Goal: Task Accomplishment & Management: Manage account settings

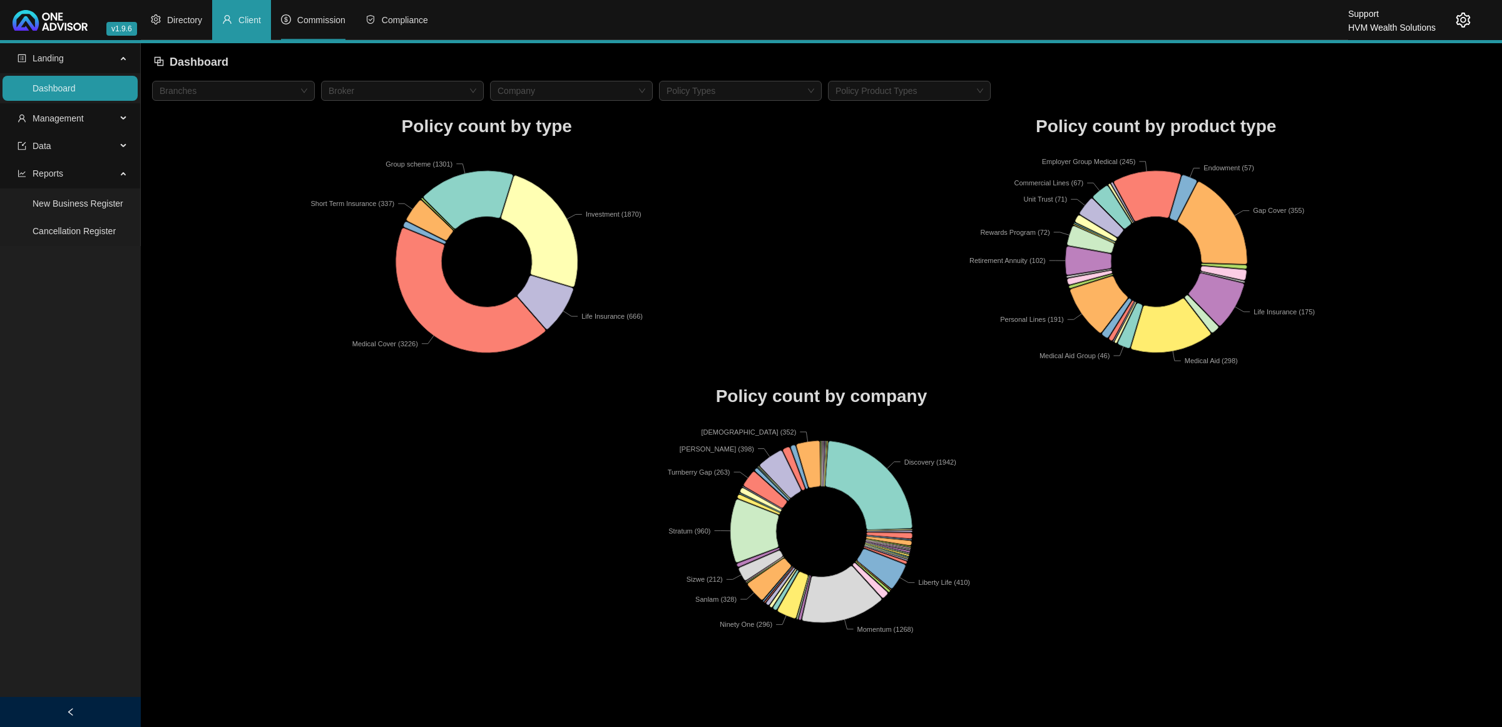
click at [298, 16] on span "Commission" at bounding box center [321, 20] width 48 height 10
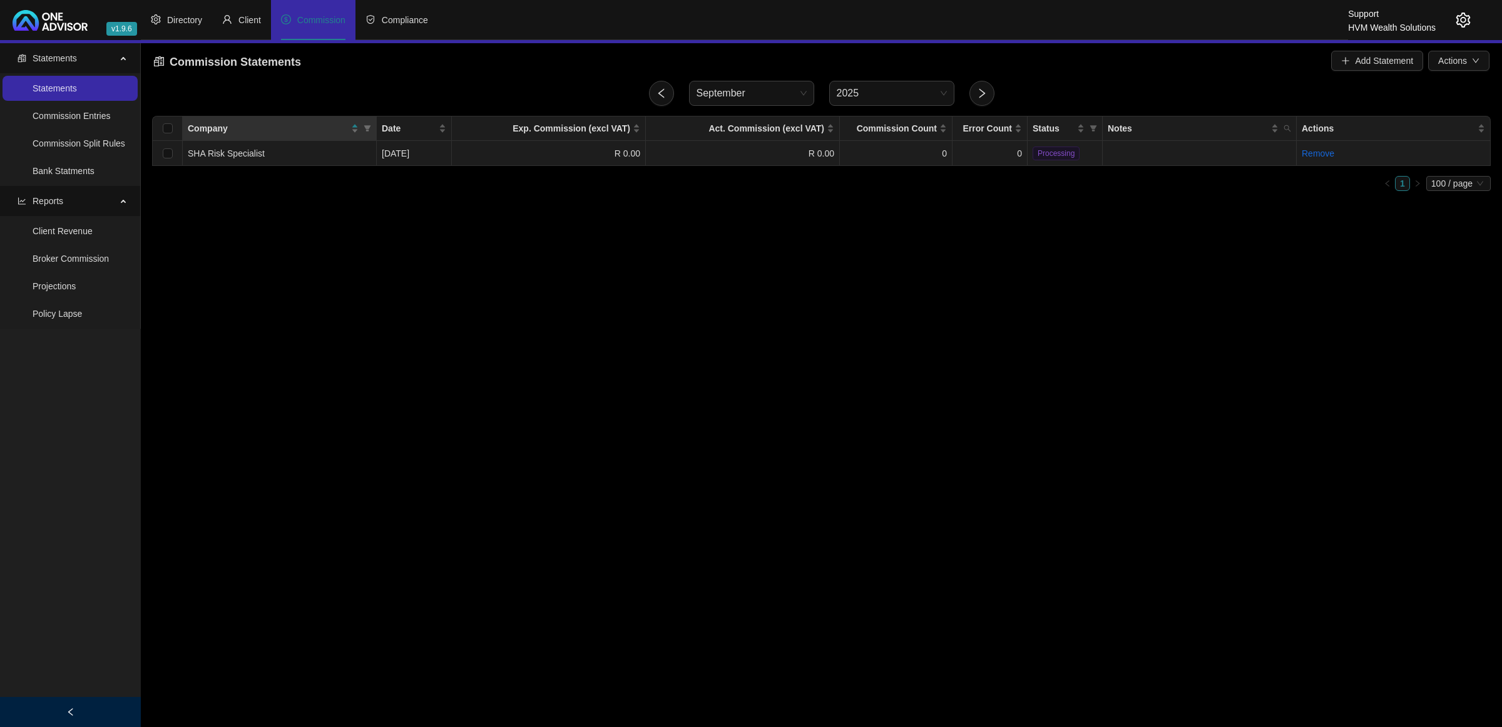
click at [283, 147] on td "SHA Risk Specialist" at bounding box center [280, 153] width 194 height 25
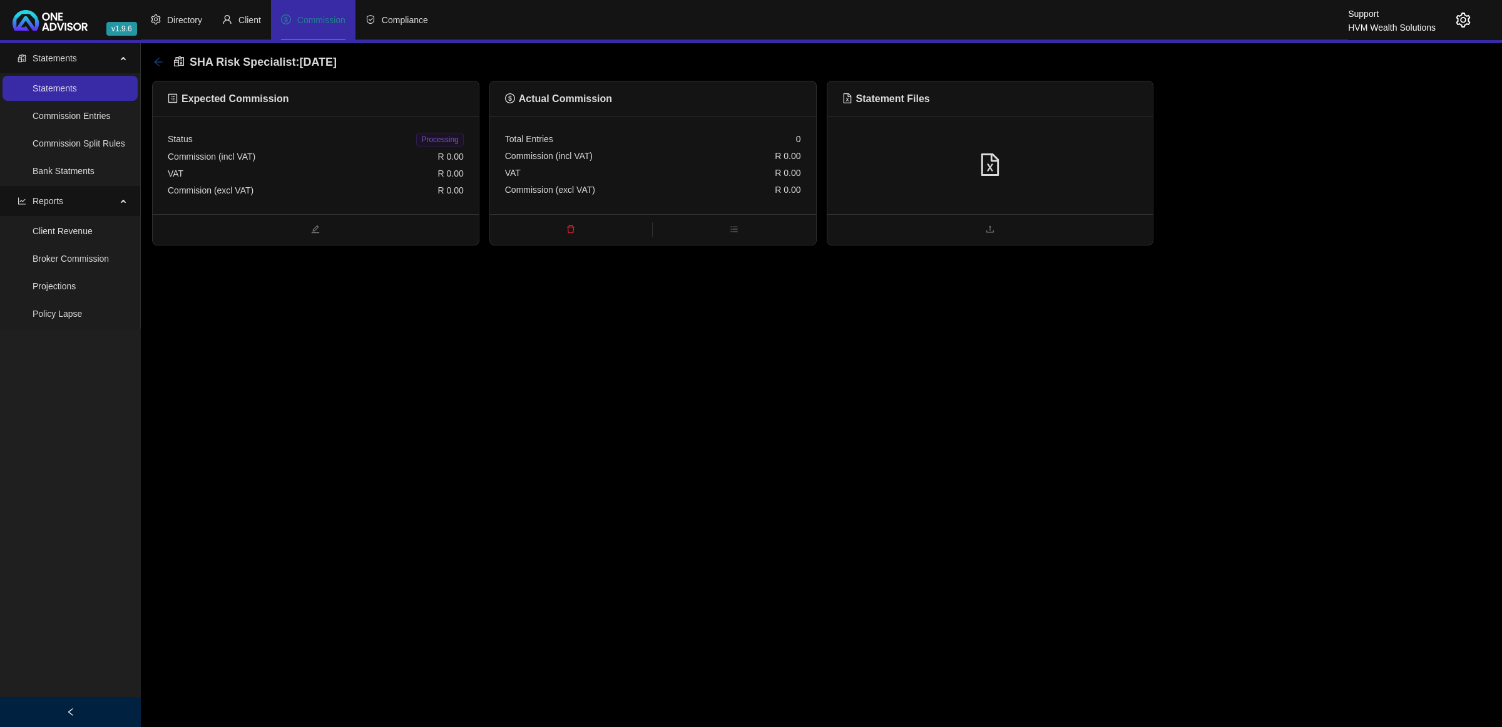
click at [158, 60] on icon "arrow-left" at bounding box center [158, 62] width 10 height 10
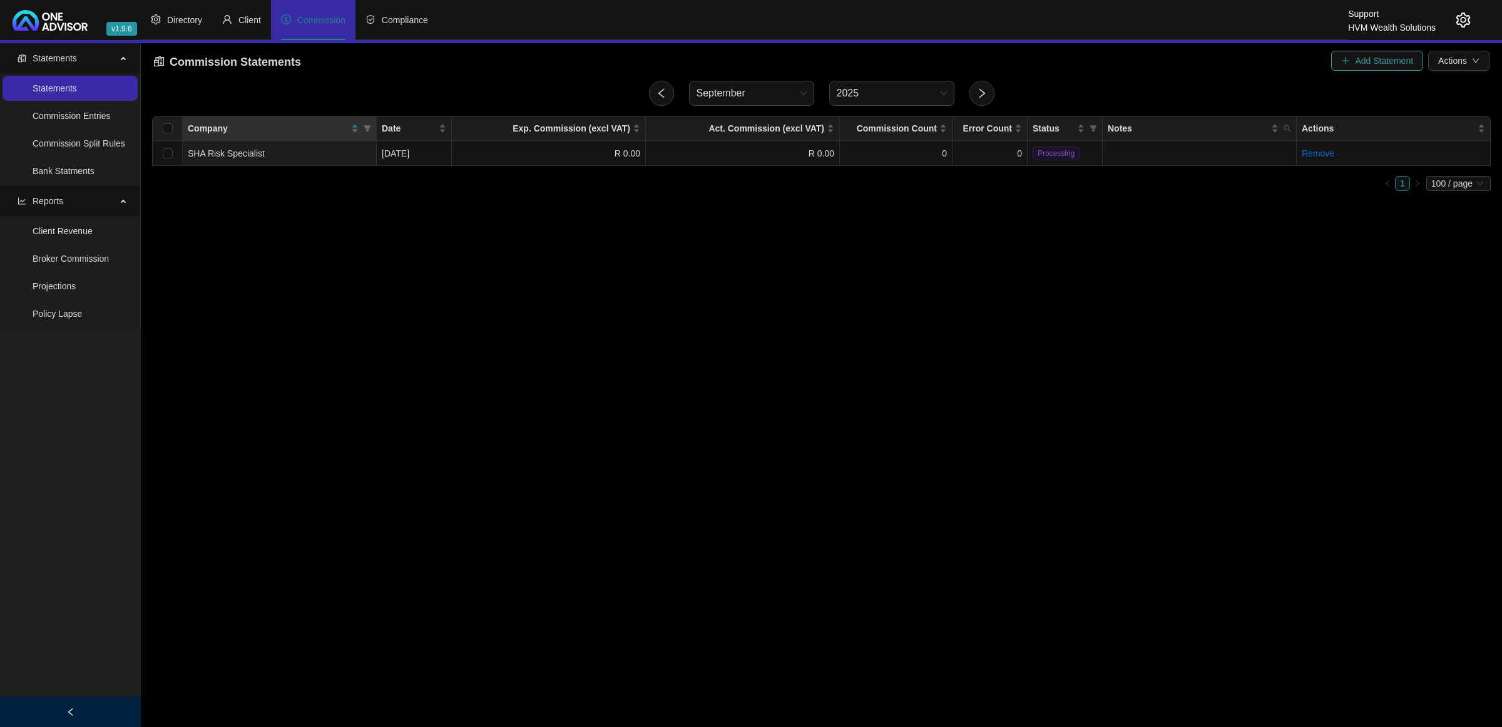
click at [1407, 60] on span "Add Statement" at bounding box center [1384, 61] width 58 height 14
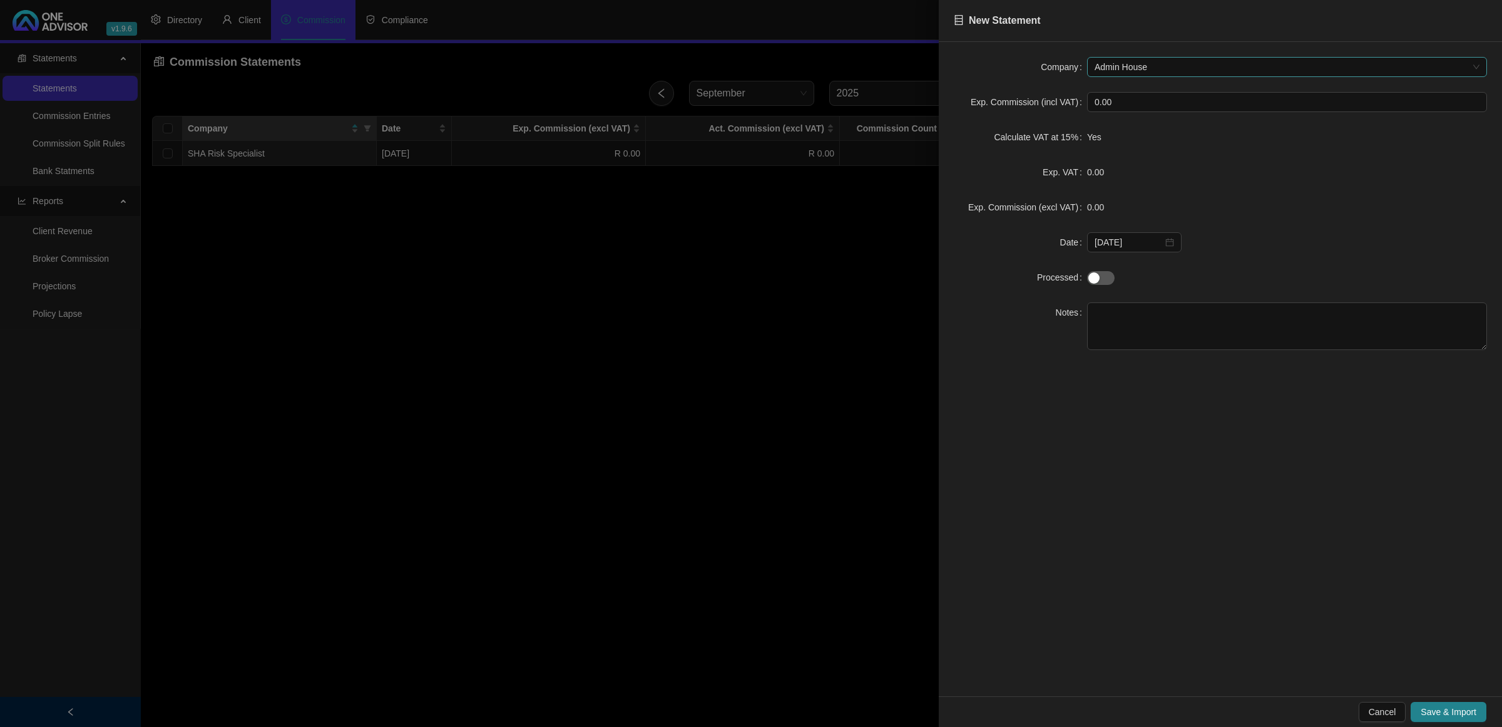
click at [1160, 66] on span "Admin House" at bounding box center [1287, 67] width 385 height 19
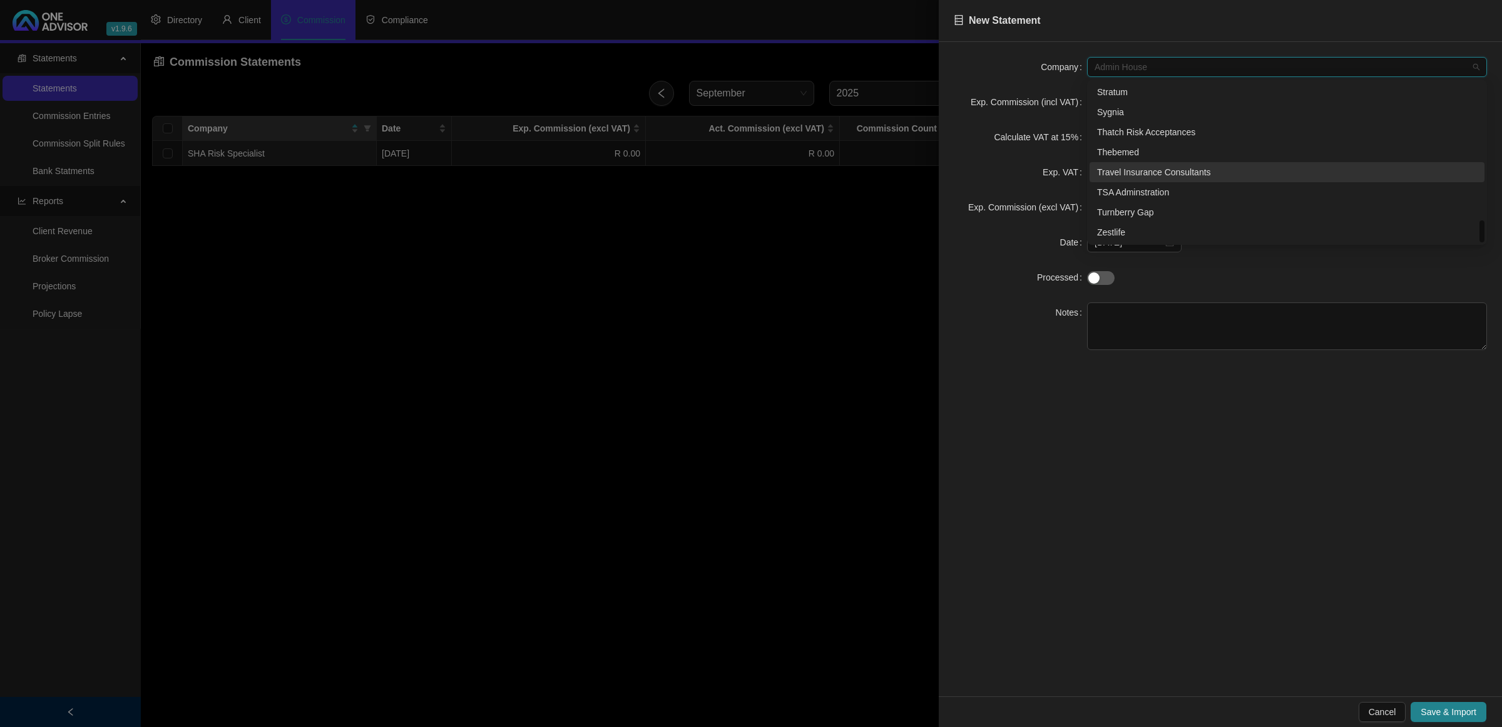
click at [1174, 170] on div "Travel Insurance Consultants" at bounding box center [1287, 172] width 380 height 14
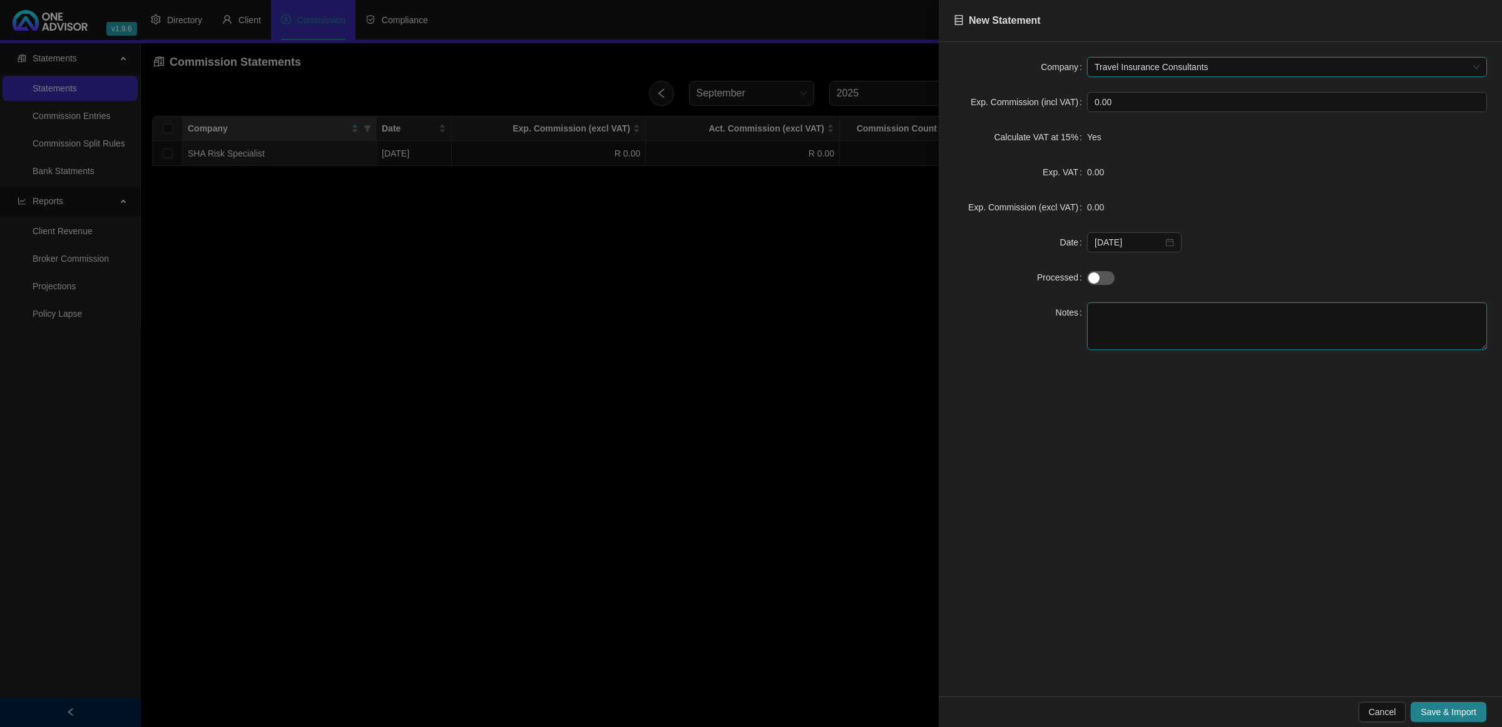
click at [1169, 314] on textarea at bounding box center [1287, 326] width 400 height 48
type textarea "test"
click at [1436, 709] on span "Save & Import" at bounding box center [1449, 712] width 56 height 14
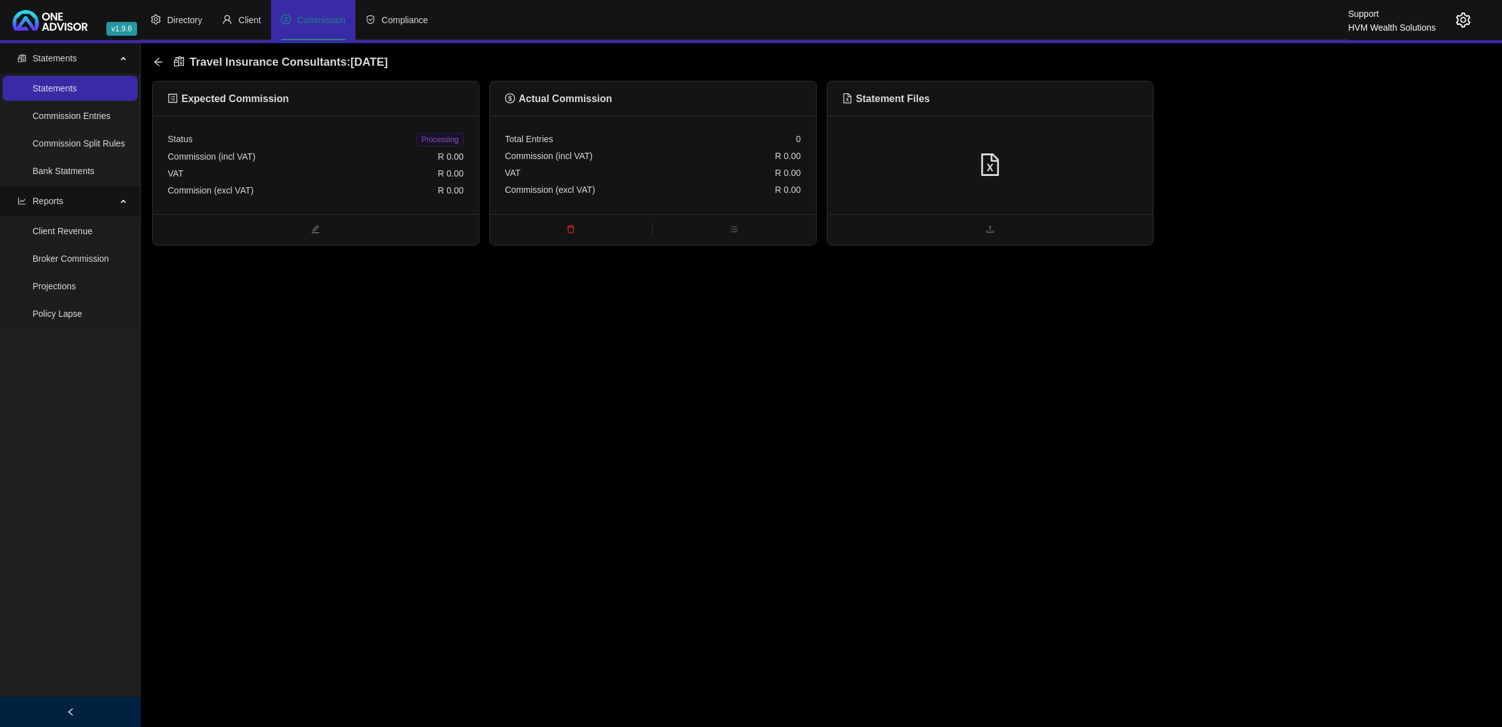
click at [1118, 153] on div at bounding box center [990, 165] width 296 height 24
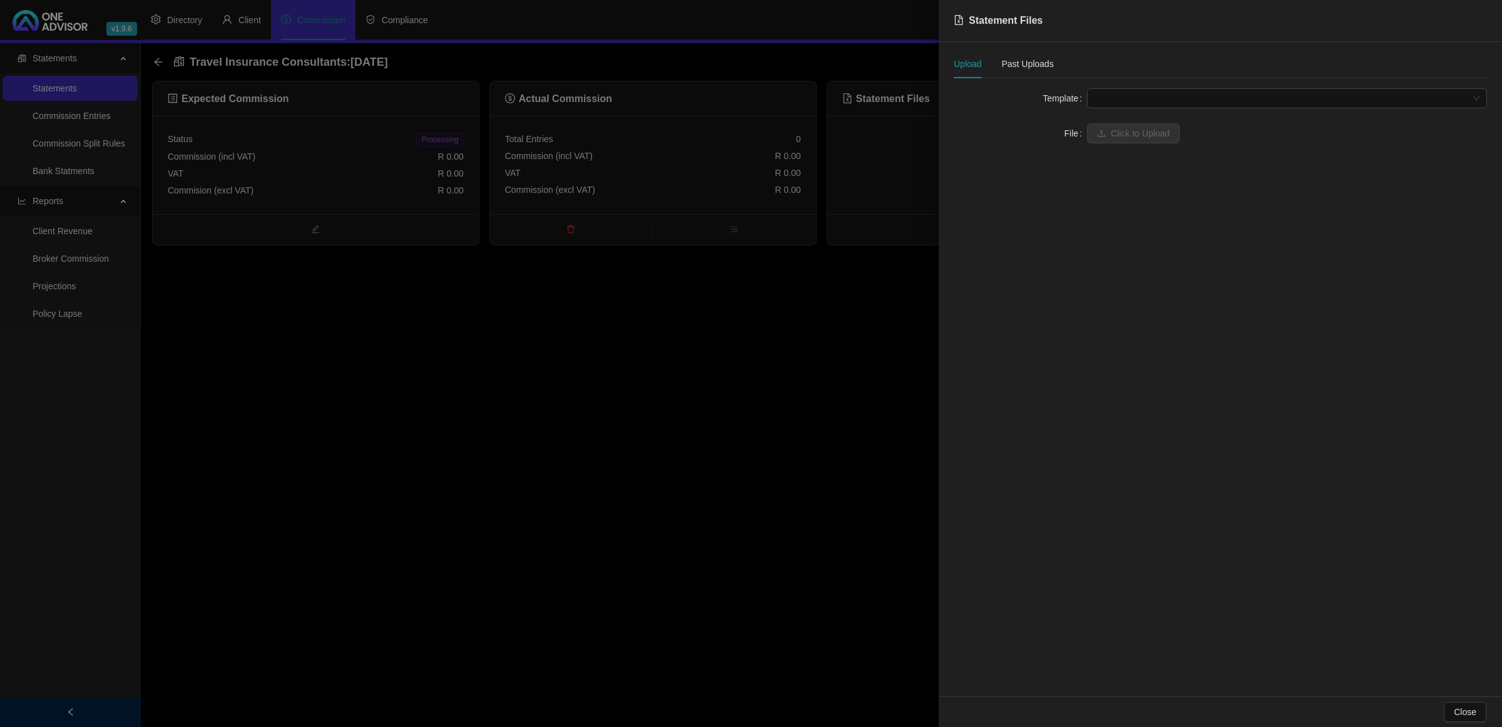
click at [1183, 94] on span at bounding box center [1287, 98] width 385 height 19
click at [1162, 120] on div "Travel Insurance Consultants" at bounding box center [1287, 123] width 380 height 14
click at [1156, 136] on span "Click to Upload" at bounding box center [1140, 133] width 59 height 14
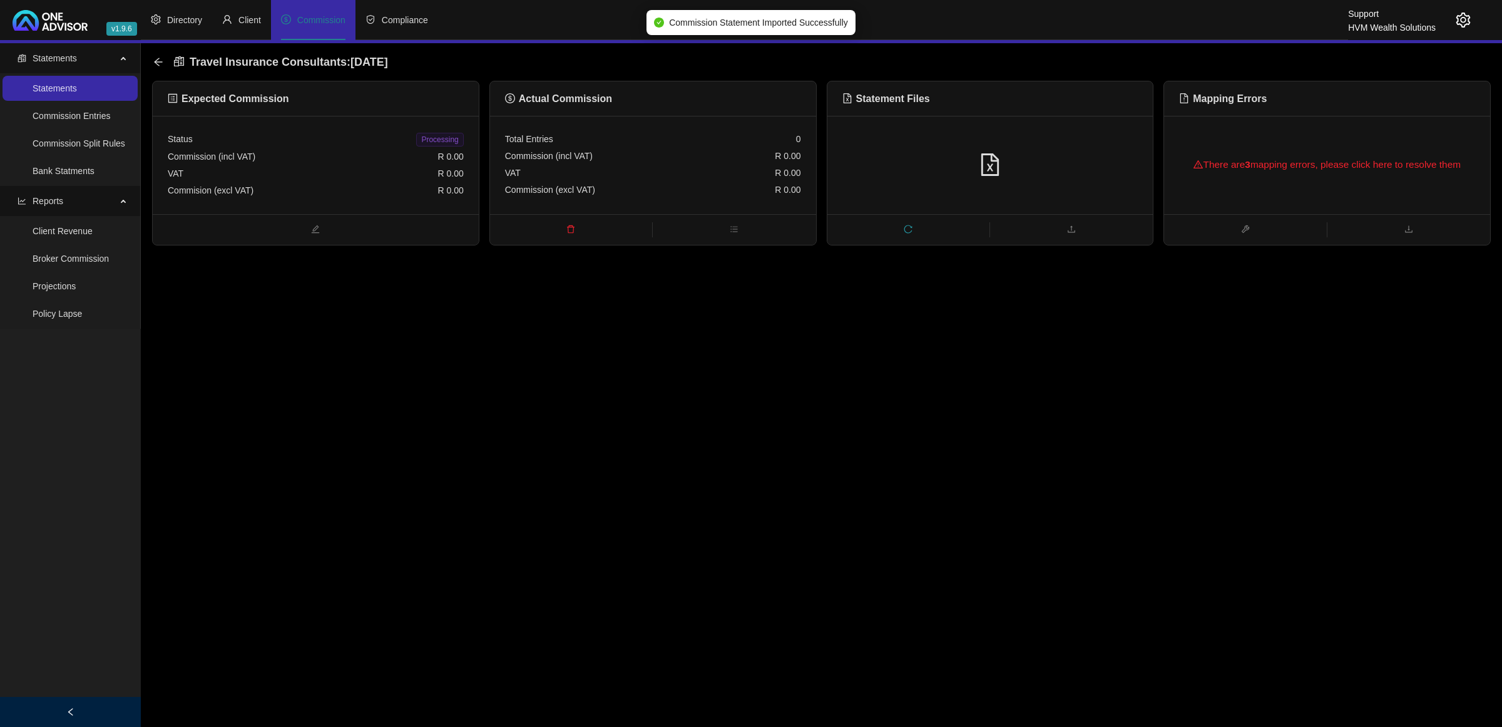
click at [1243, 160] on div "There are 3 mapping errors, please click here to resolve them" at bounding box center [1327, 165] width 296 height 40
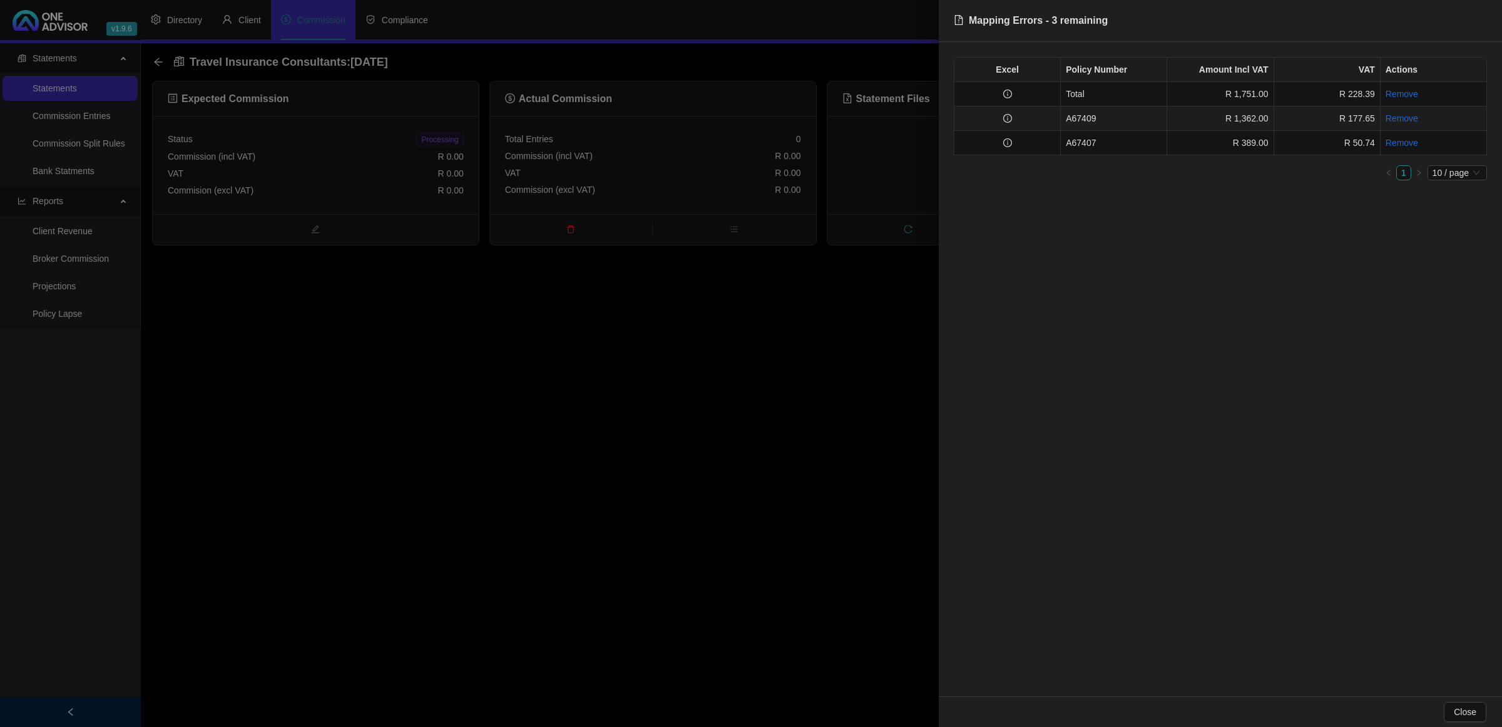
click at [1051, 123] on td at bounding box center [1007, 118] width 106 height 24
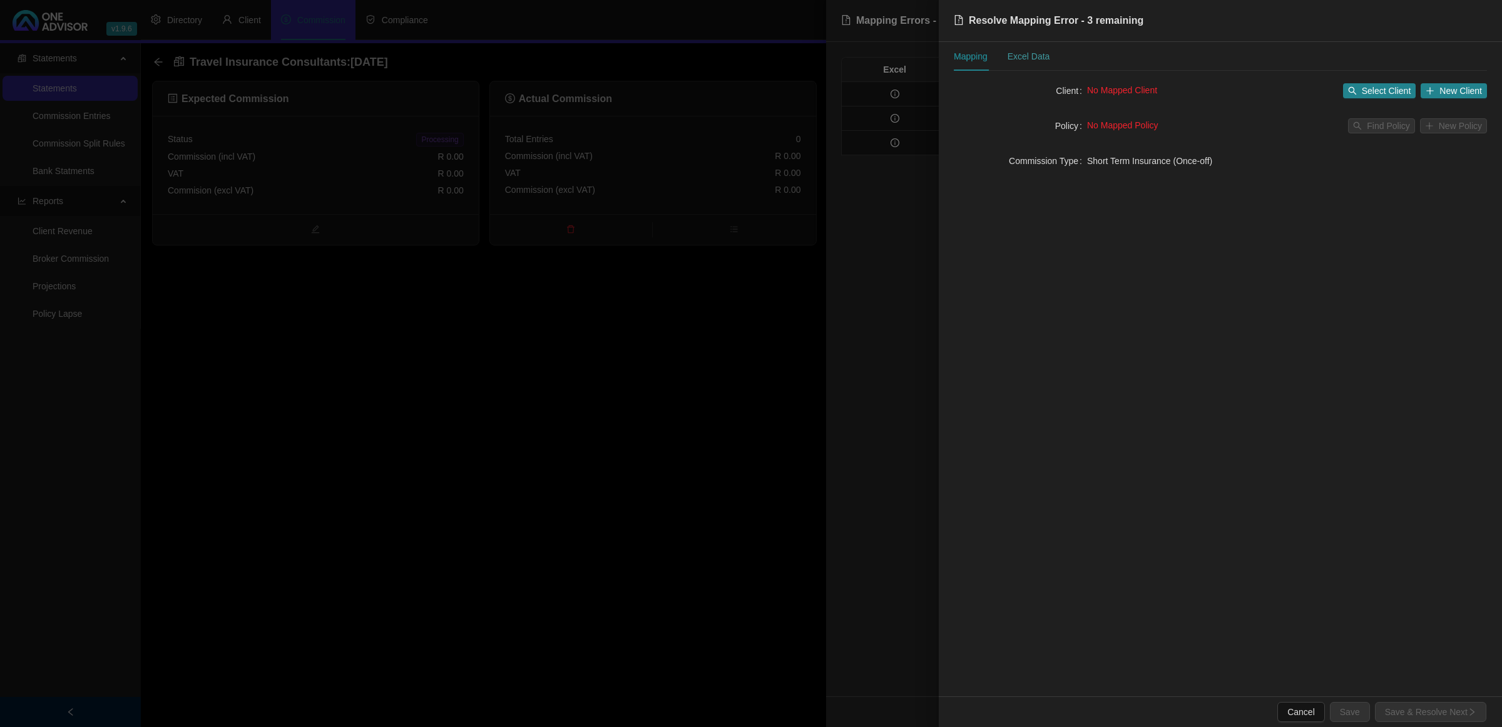
click at [1024, 48] on div "Excel Data" at bounding box center [1029, 56] width 43 height 29
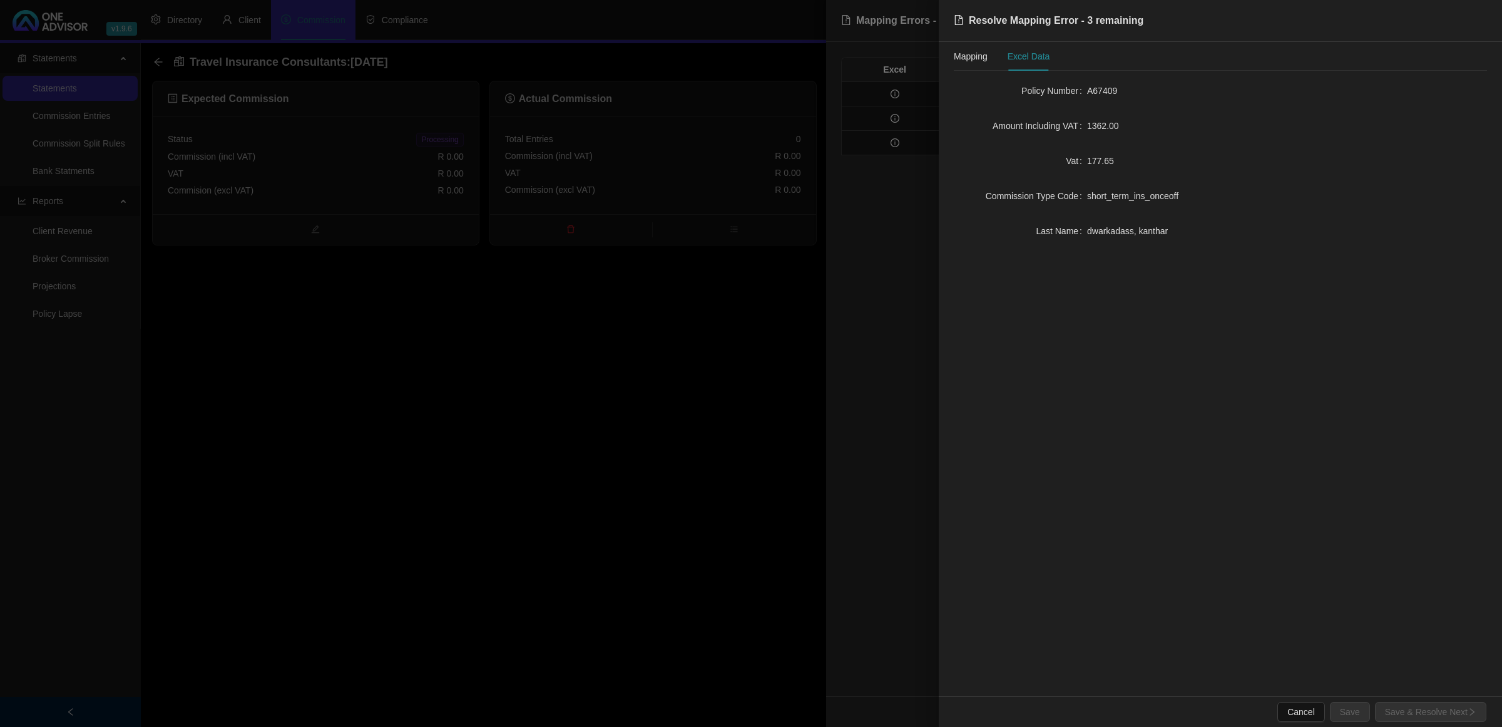
click at [573, 429] on div at bounding box center [751, 363] width 1502 height 727
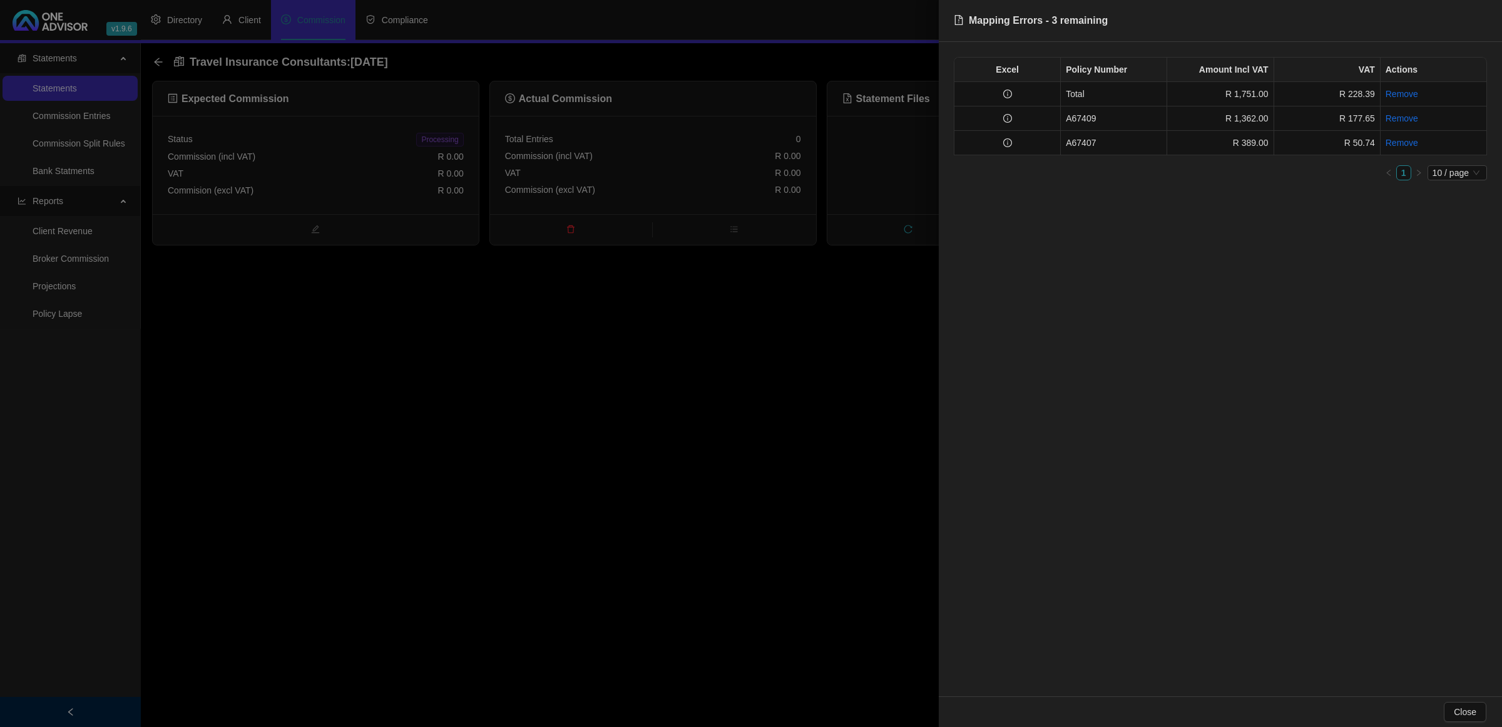
click at [689, 429] on div at bounding box center [751, 363] width 1502 height 727
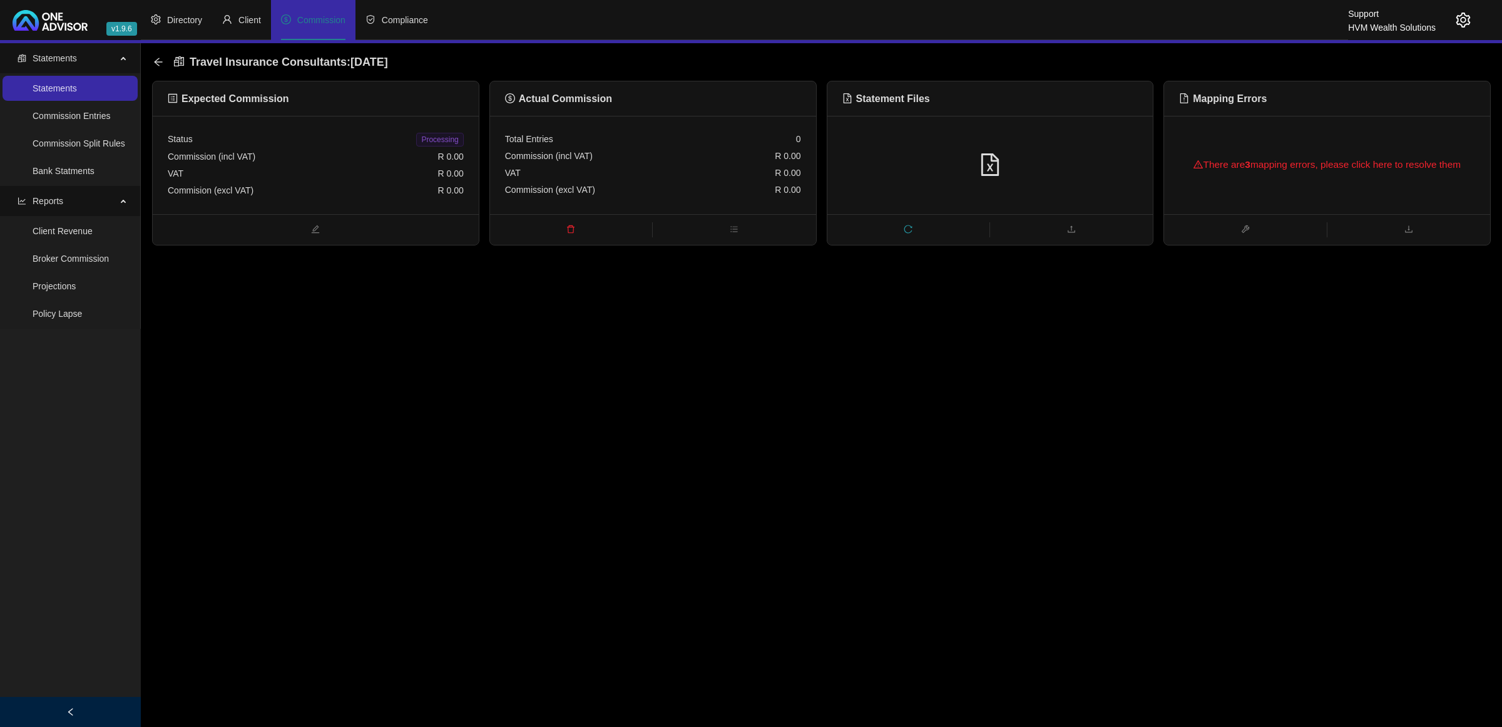
click at [570, 225] on icon "delete" at bounding box center [571, 229] width 8 height 8
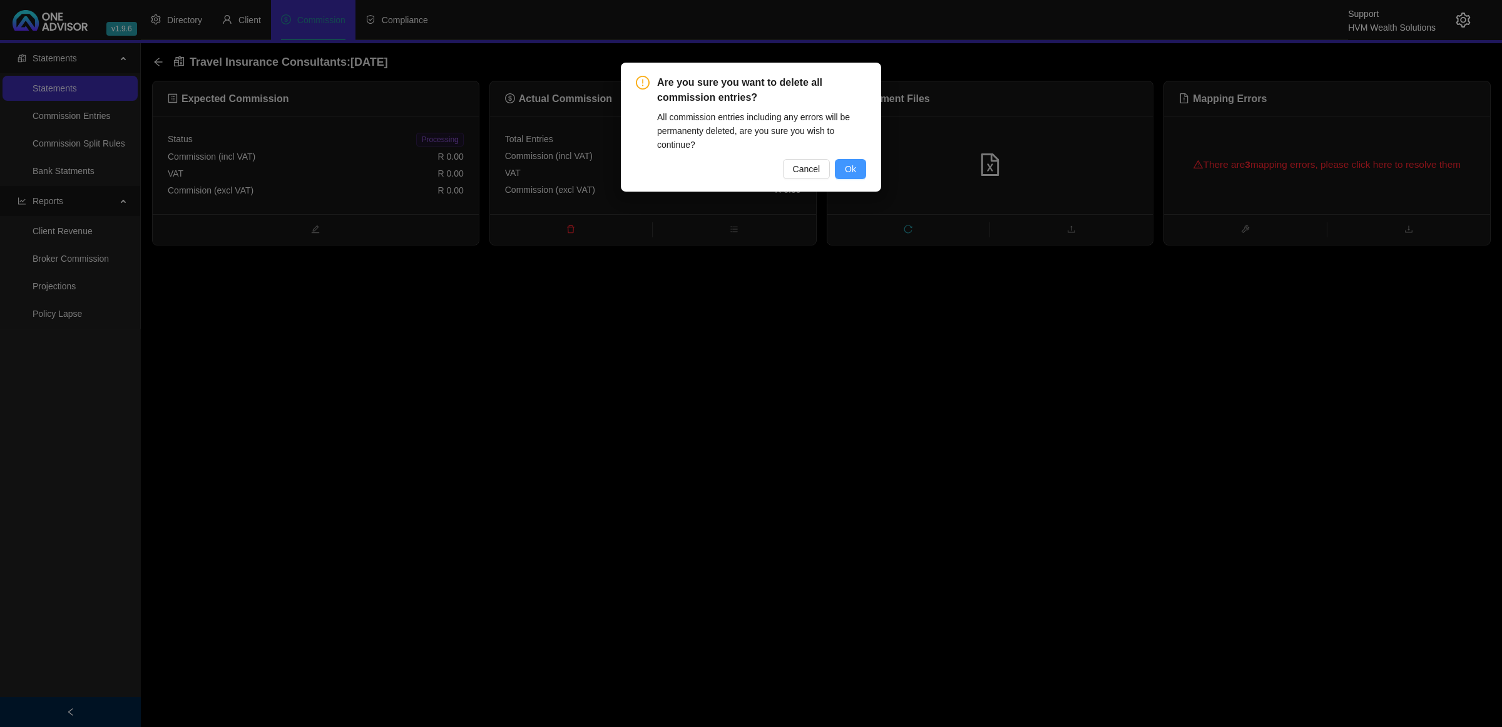
click at [849, 170] on span "Ok" at bounding box center [850, 169] width 11 height 14
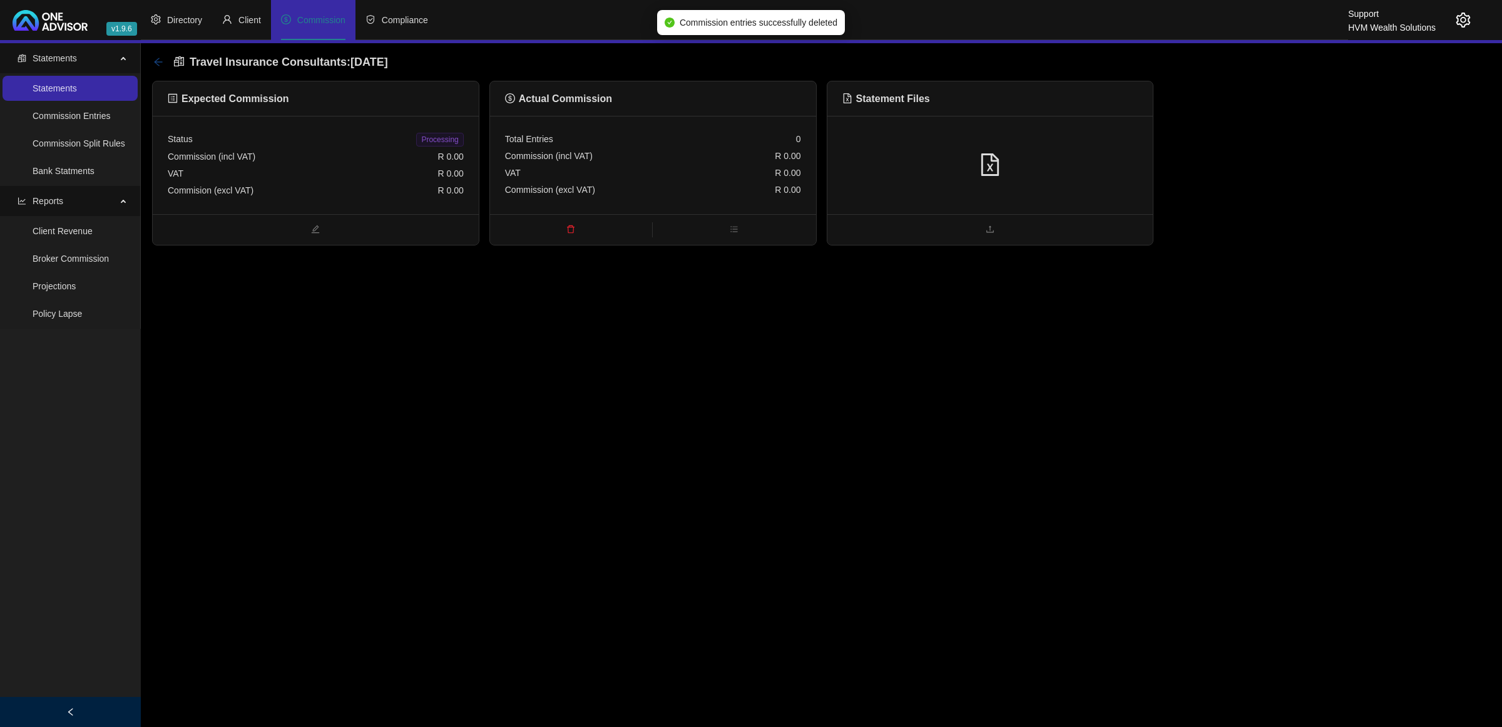
click at [160, 61] on icon "arrow-left" at bounding box center [158, 62] width 10 height 10
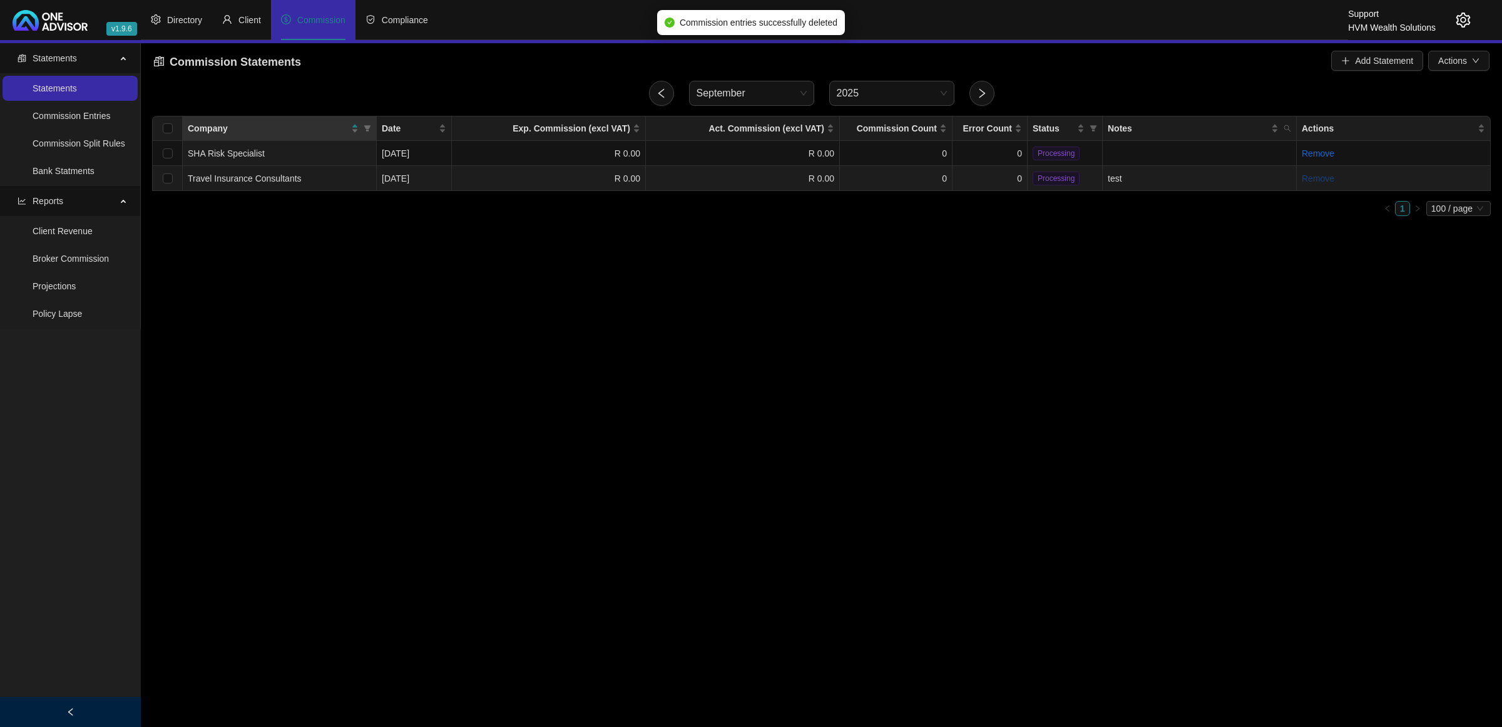
click at [1325, 178] on link "Remove" at bounding box center [1318, 178] width 33 height 10
click at [1387, 151] on span "Yes" at bounding box center [1384, 149] width 14 height 14
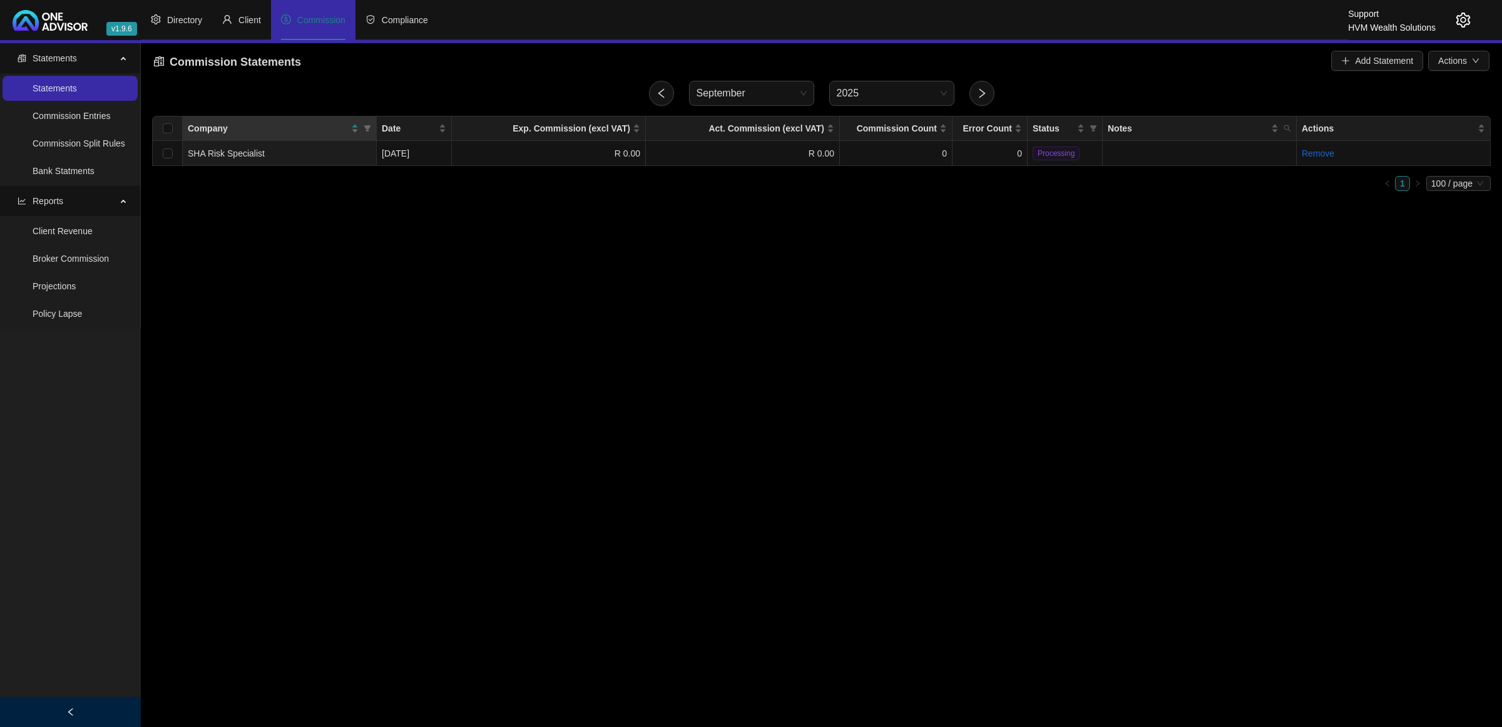
click at [1471, 16] on header "v1.9.6 Support HVM Wealth Solutions Directory Client Commission Compliance" at bounding box center [751, 21] width 1502 height 43
click at [1471, 18] on header "v1.9.6 Support HVM Wealth Solutions Directory Client Commission Compliance" at bounding box center [751, 21] width 1502 height 43
click at [1467, 23] on icon "setting" at bounding box center [1463, 20] width 15 height 15
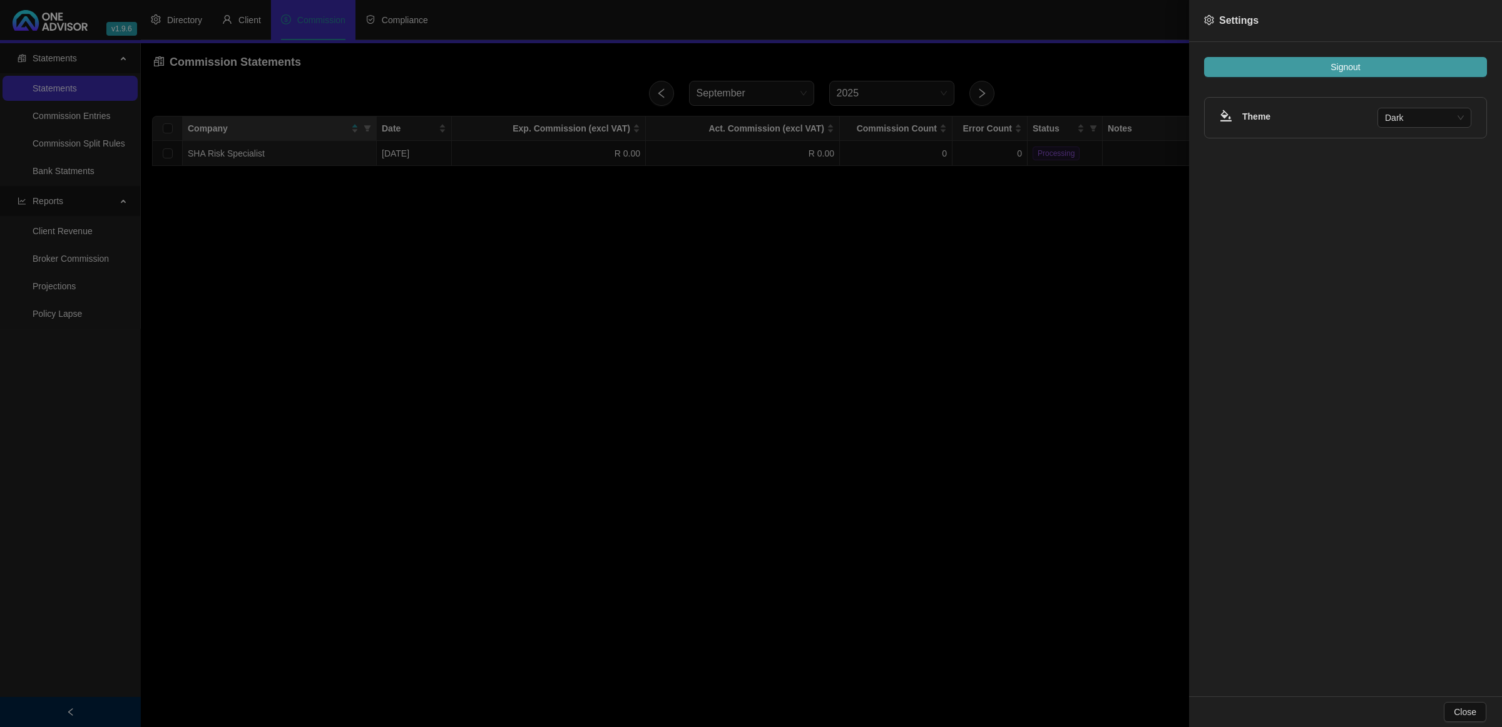
click at [1418, 64] on button "Signout" at bounding box center [1345, 67] width 283 height 20
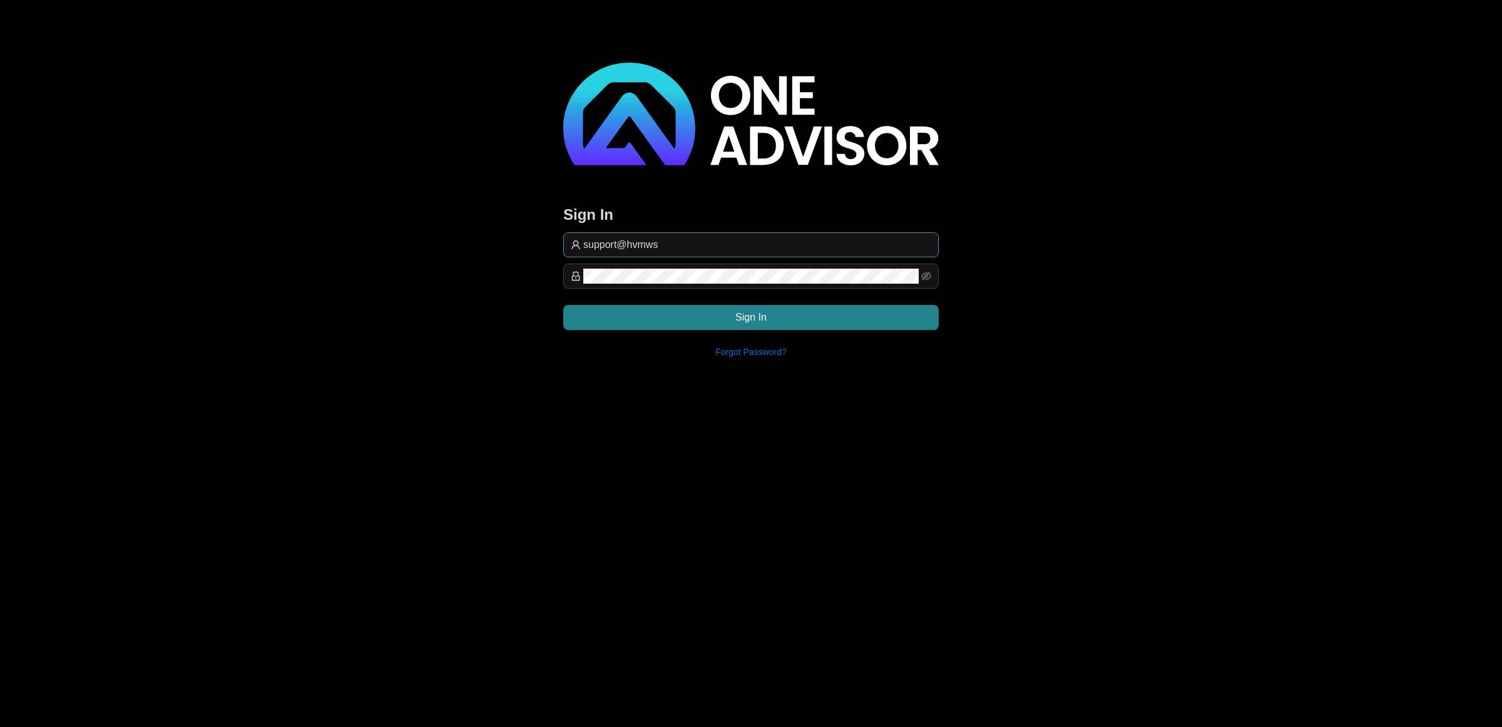
click at [686, 241] on input "support@hvmws" at bounding box center [757, 244] width 348 height 15
type input "[EMAIL_ADDRESS][DOMAIN_NAME]"
click at [827, 313] on button "Sign In" at bounding box center [750, 317] width 375 height 25
